Goal: Information Seeking & Learning: Find specific fact

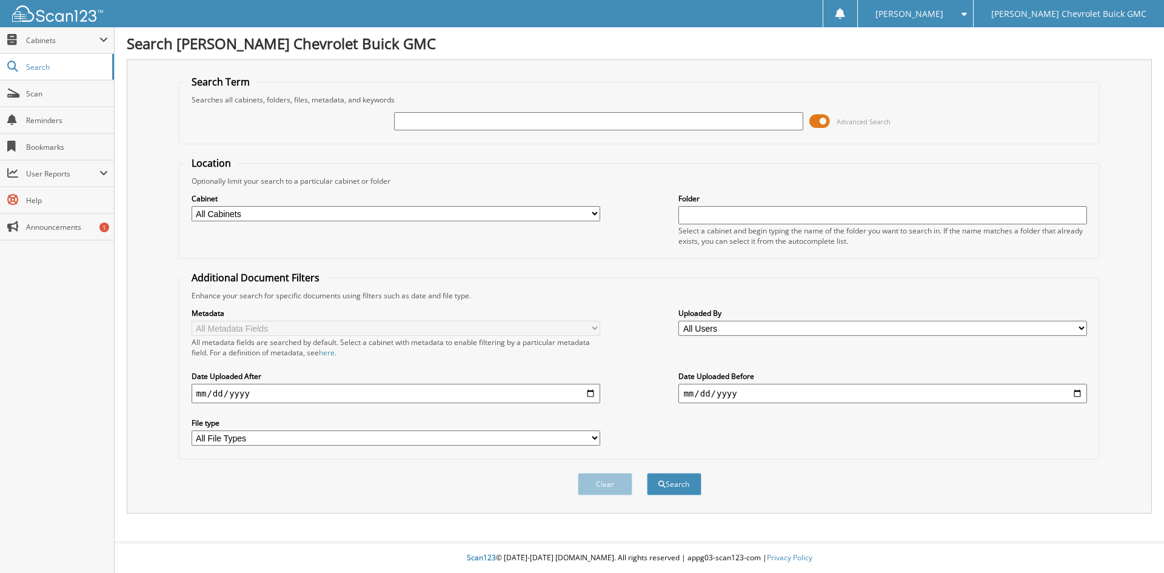
click at [446, 193] on label "Cabinet" at bounding box center [396, 198] width 409 height 10
click at [449, 129] on div "Advanced Search" at bounding box center [640, 121] width 908 height 33
click at [449, 126] on input "text" at bounding box center [598, 121] width 409 height 18
type input "371898"
click at [647, 473] on button "Search" at bounding box center [674, 484] width 55 height 22
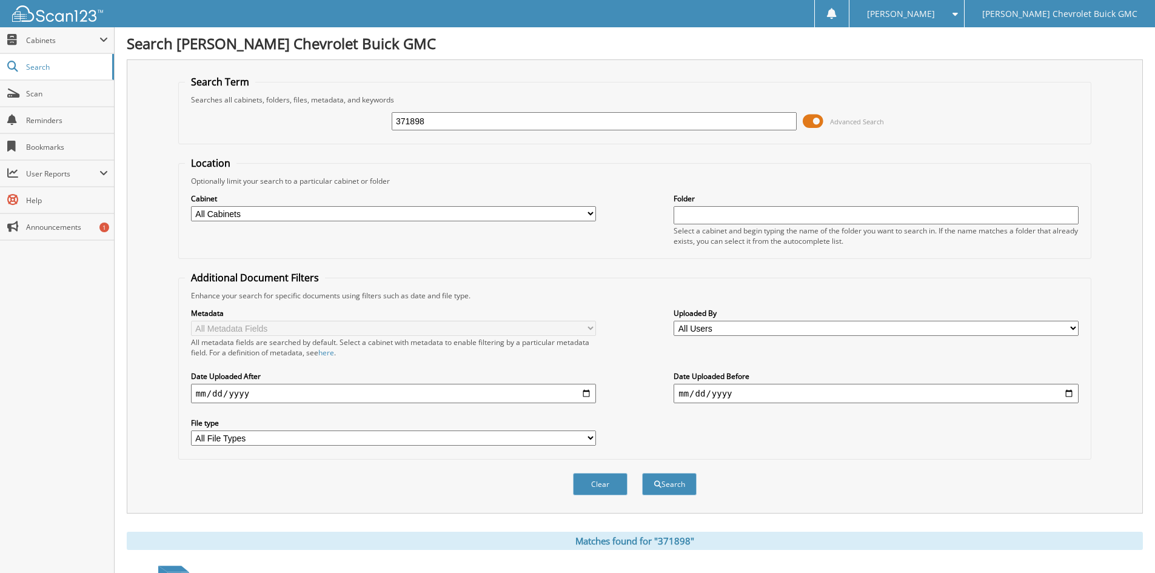
scroll to position [243, 0]
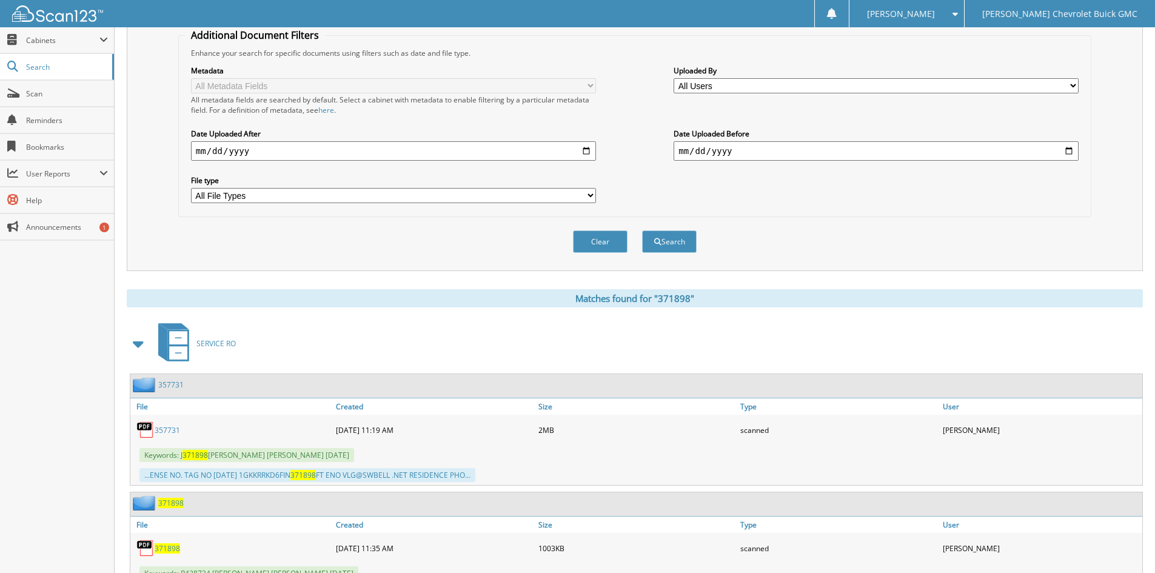
click at [168, 433] on link "357731" at bounding box center [167, 430] width 25 height 10
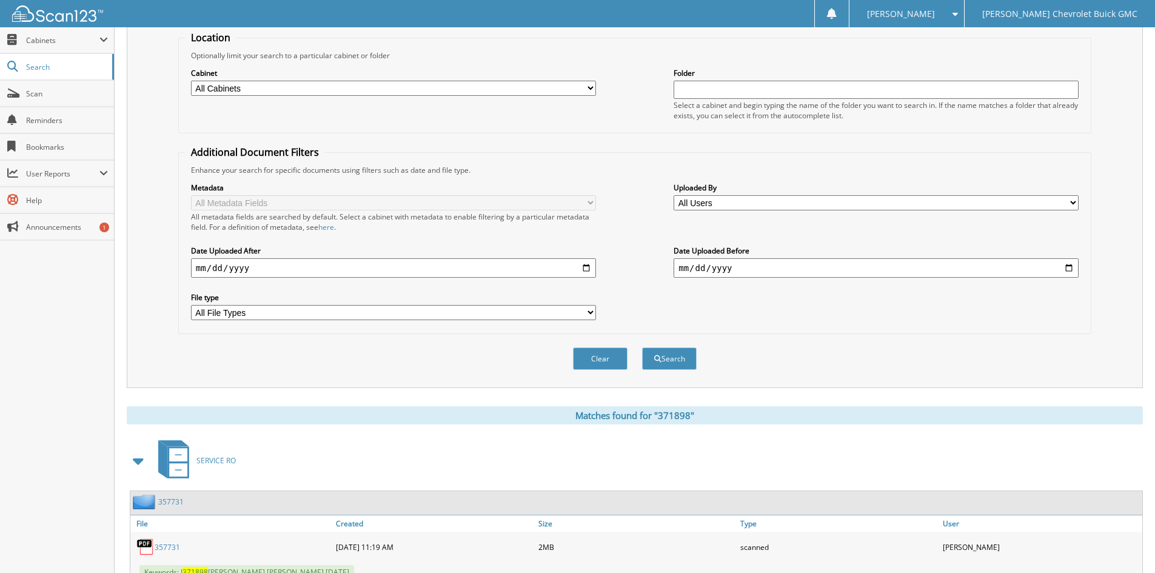
scroll to position [0, 0]
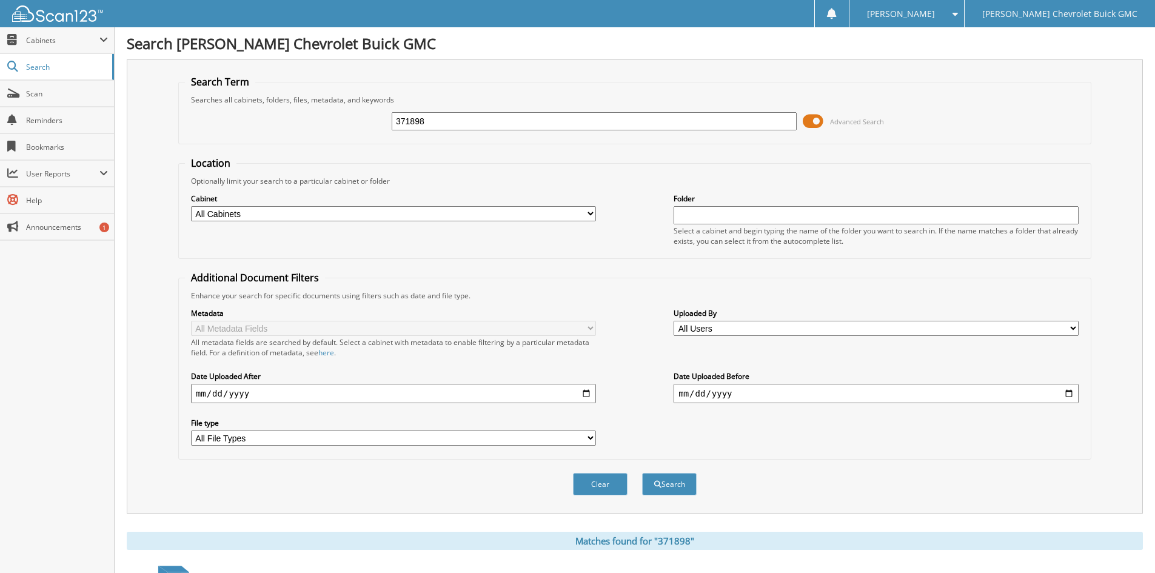
drag, startPoint x: 433, startPoint y: 122, endPoint x: 371, endPoint y: 129, distance: 62.2
click at [371, 129] on div "371898 Advanced Search" at bounding box center [635, 121] width 900 height 33
type input "371898"
click at [642, 473] on button "Search" at bounding box center [669, 484] width 55 height 22
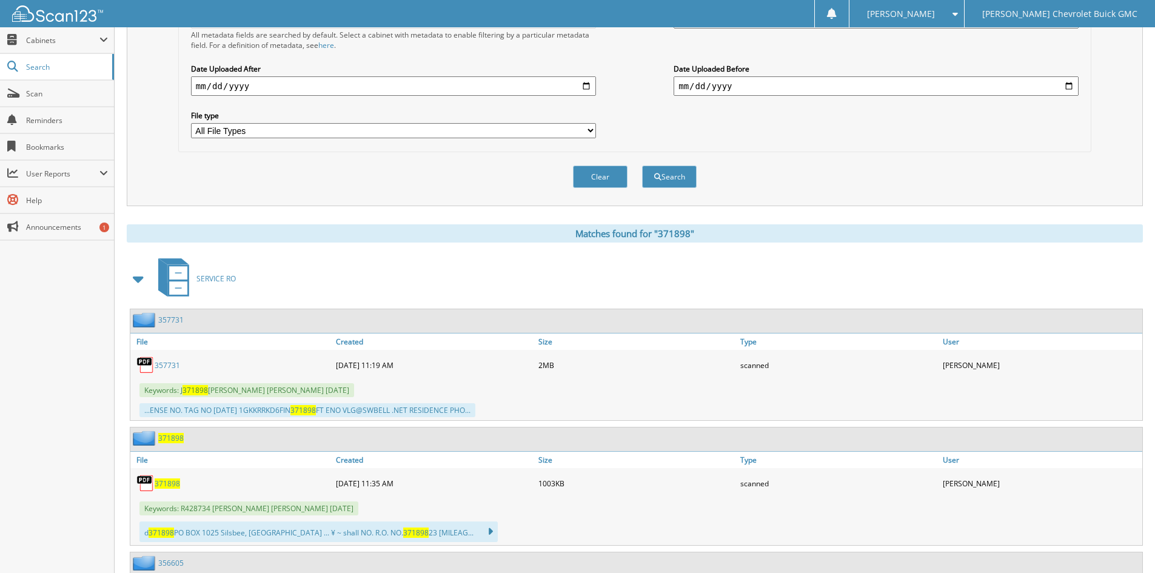
scroll to position [364, 0]
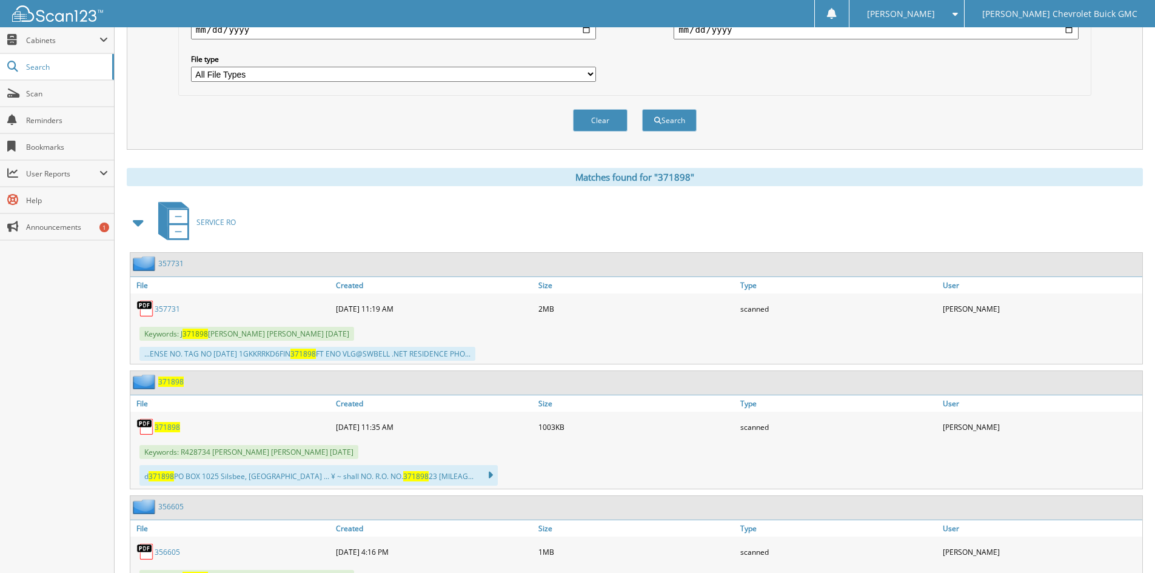
click at [170, 426] on span "371898" at bounding box center [167, 427] width 25 height 10
